Goal: Task Accomplishment & Management: Complete application form

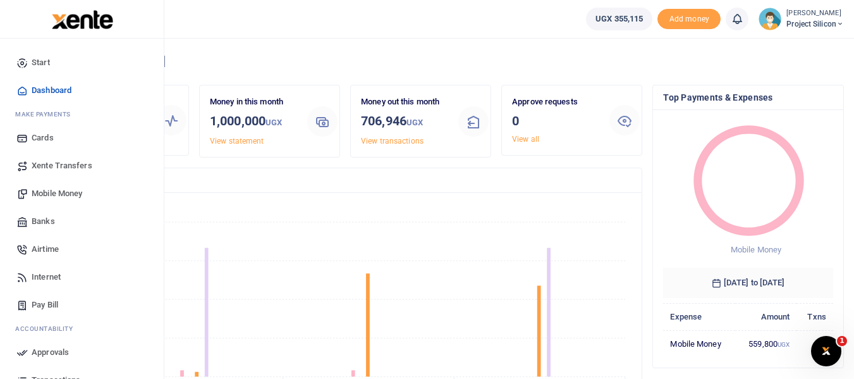
click at [48, 190] on span "Mobile Money" at bounding box center [57, 193] width 51 height 13
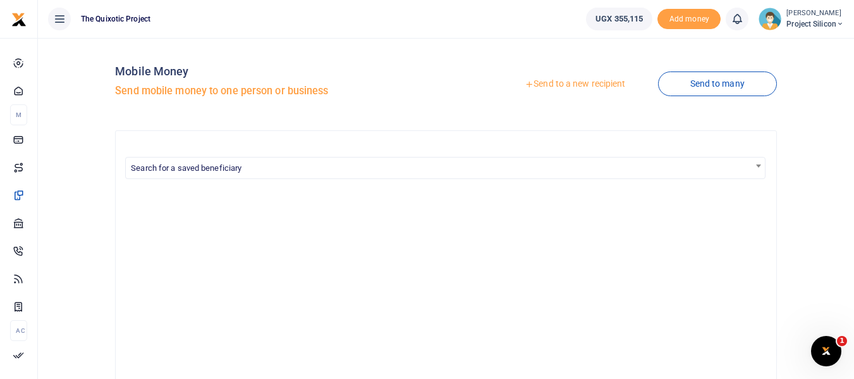
click at [563, 86] on link "Send to a new recipient" at bounding box center [575, 84] width 165 height 23
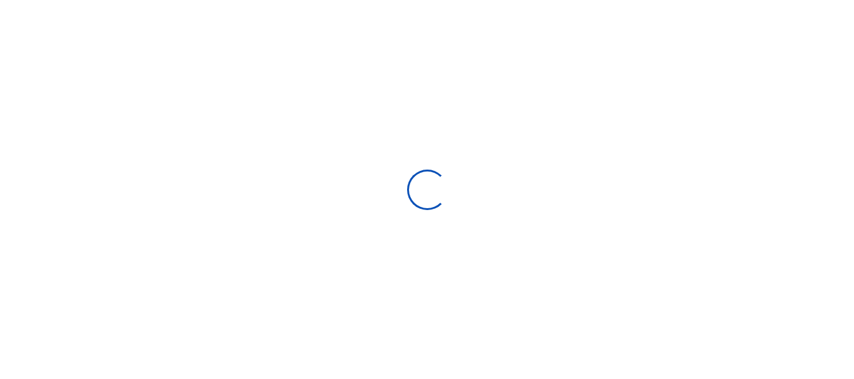
select select "Loading bundles"
select select
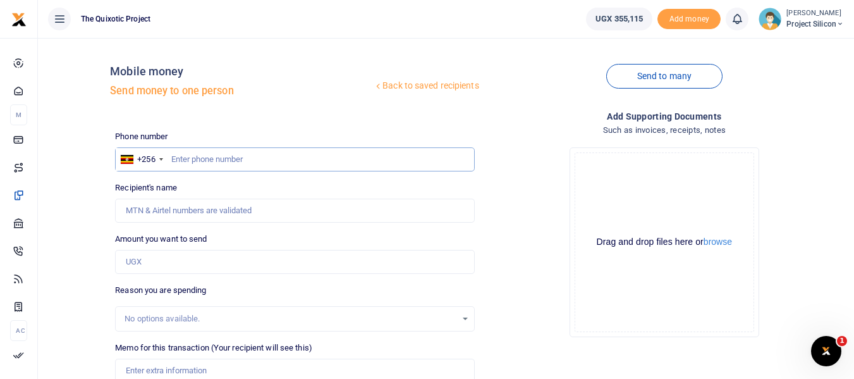
click at [303, 159] on input "text" at bounding box center [294, 159] width 359 height 24
type input "784854923"
type input "Rabecca Ahumuza"
type input "784854923"
click at [317, 264] on input "Amount you want to send" at bounding box center [294, 262] width 359 height 24
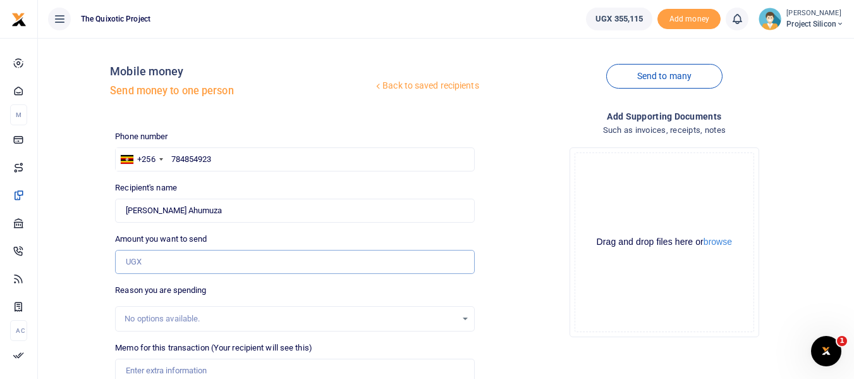
type input "25,000"
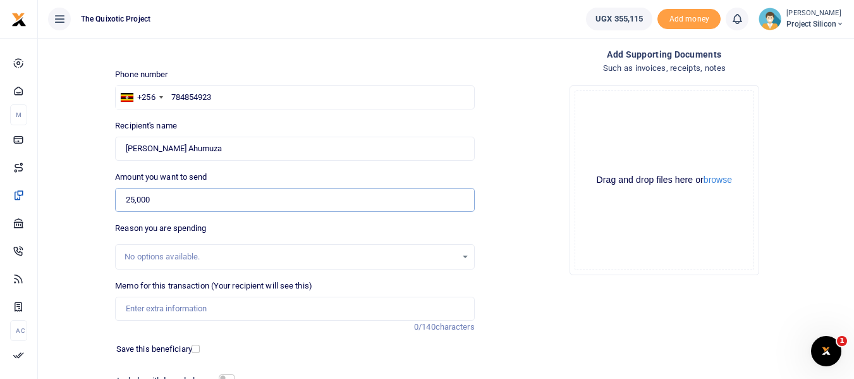
scroll to position [92, 0]
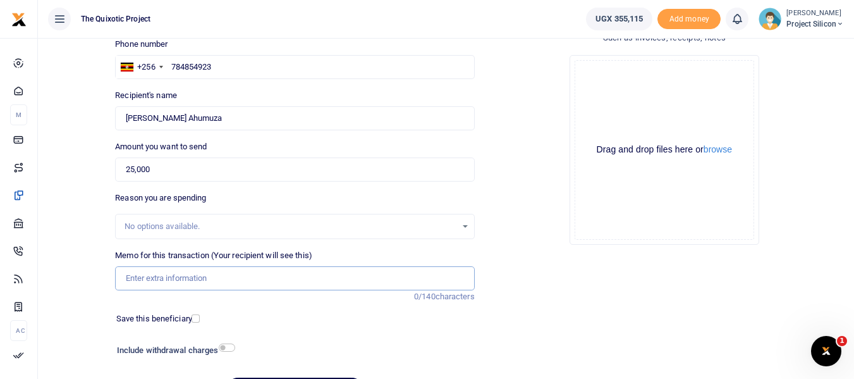
click at [417, 280] on input "Memo for this transaction (Your recipient will see this)" at bounding box center [294, 278] width 359 height 24
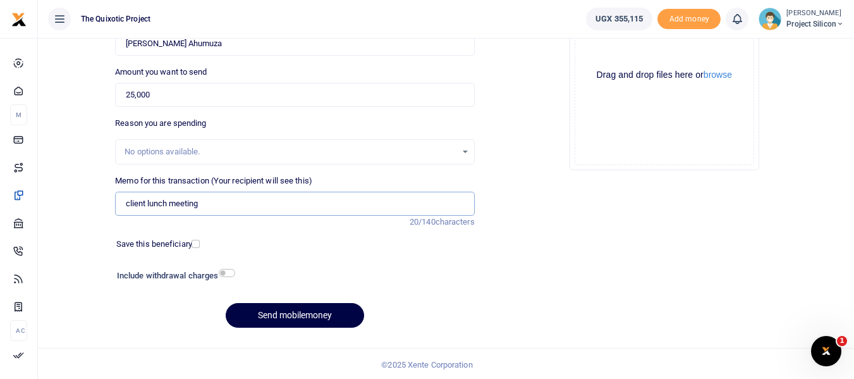
scroll to position [169, 0]
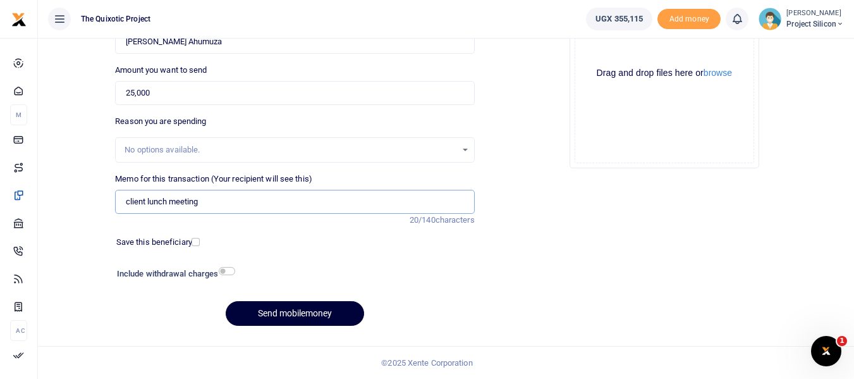
type input "client lunch meeting"
click at [321, 314] on button "Send mobilemoney" at bounding box center [295, 313] width 138 height 25
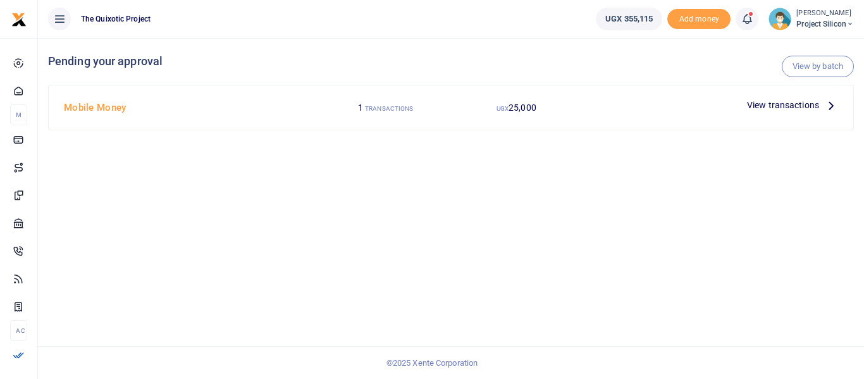
click at [831, 103] on icon at bounding box center [831, 105] width 14 height 14
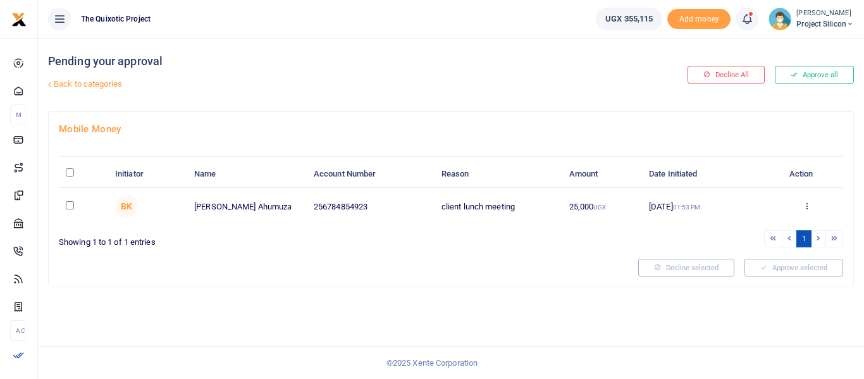
click at [804, 206] on icon at bounding box center [806, 205] width 8 height 9
click at [752, 224] on link "Approve" at bounding box center [761, 227] width 100 height 18
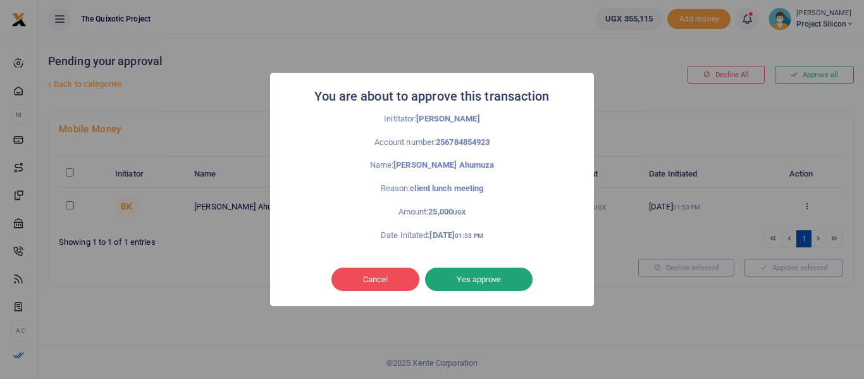
click at [471, 274] on button "Yes approve" at bounding box center [478, 279] width 107 height 24
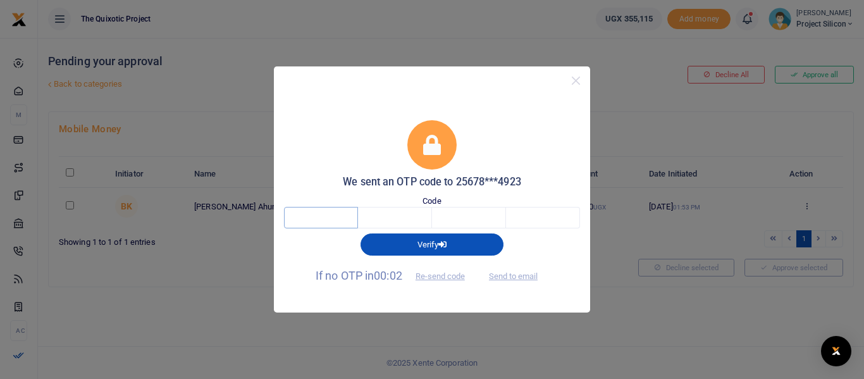
click at [301, 226] on input "text" at bounding box center [321, 217] width 74 height 21
type input "7"
type input "0"
type input "5"
